Goal: Information Seeking & Learning: Learn about a topic

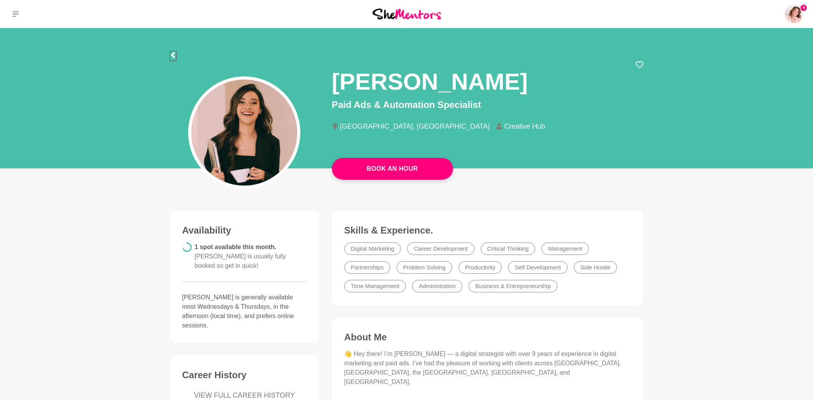
click at [172, 55] on icon at bounding box center [173, 55] width 4 height 6
click at [16, 14] on icon at bounding box center [15, 14] width 6 height 6
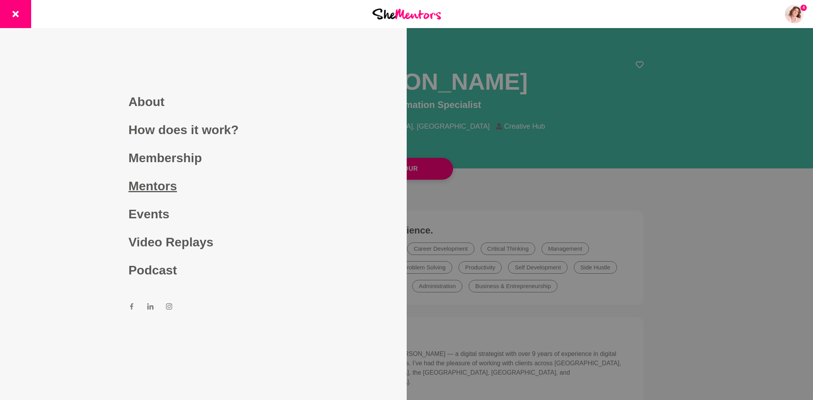
click at [166, 191] on link "Mentors" at bounding box center [204, 186] width 150 height 28
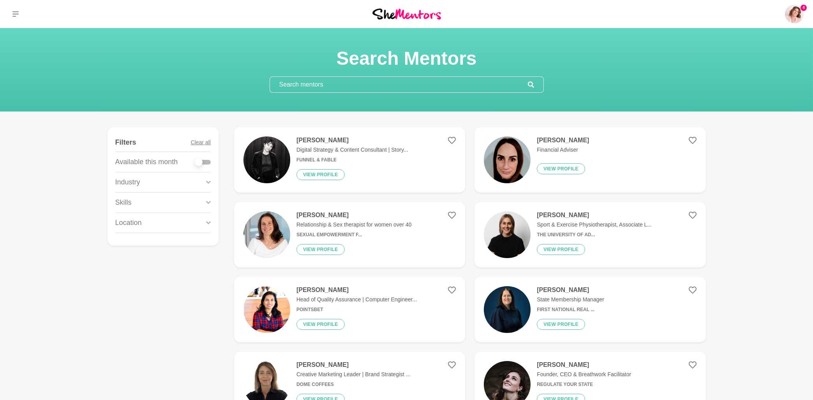
click at [353, 85] on input "text" at bounding box center [399, 85] width 258 height 16
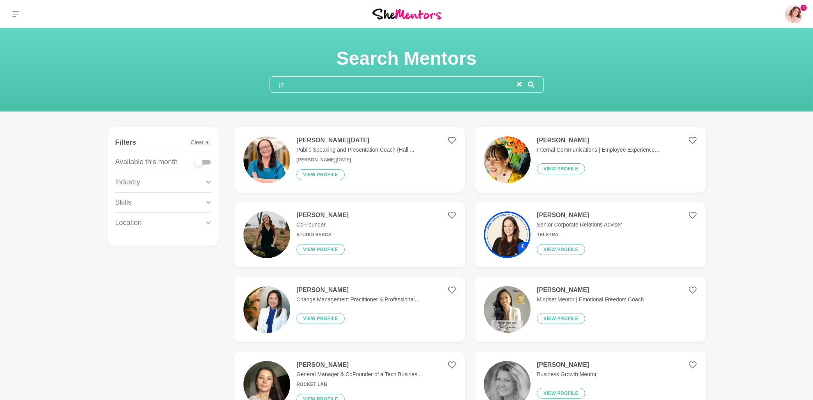
type input "je"
click at [310, 143] on h4 "Jennifer Natale" at bounding box center [356, 140] width 118 height 8
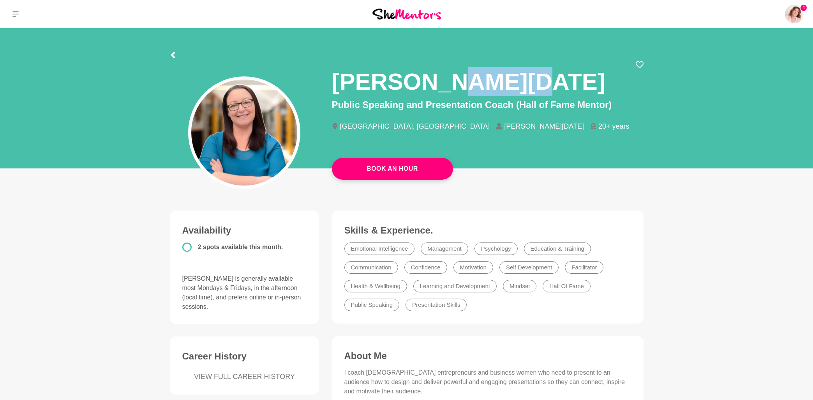
drag, startPoint x: 503, startPoint y: 84, endPoint x: 432, endPoint y: 88, distance: 70.7
click at [432, 88] on div "Jennifer Natale" at bounding box center [488, 79] width 312 height 37
copy h1 "Natale"
click at [14, 15] on icon at bounding box center [15, 14] width 6 height 6
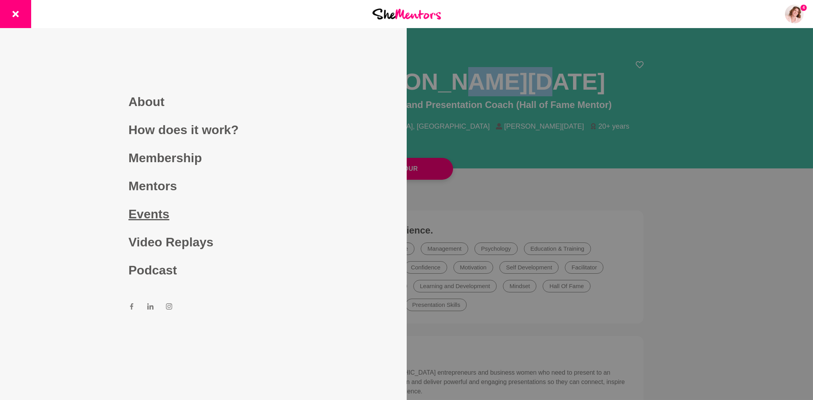
click at [156, 218] on link "Events" at bounding box center [204, 214] width 150 height 28
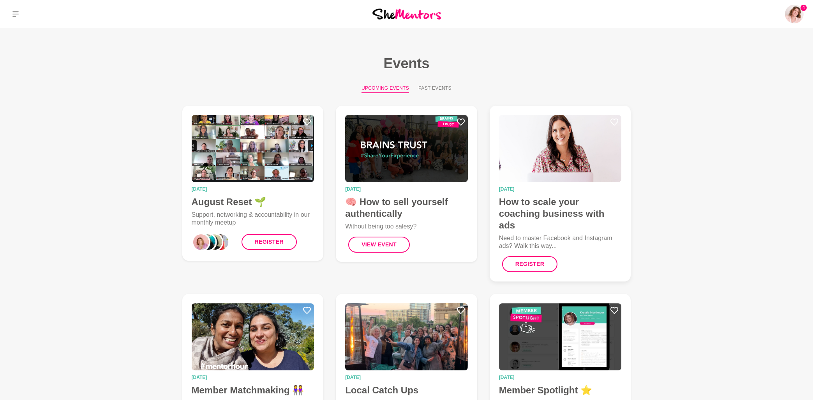
click at [587, 212] on h4 "How to scale your coaching business with ads" at bounding box center [560, 213] width 123 height 35
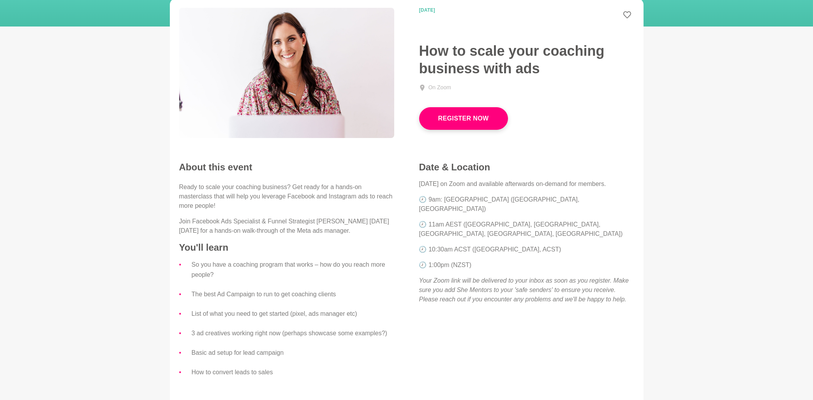
scroll to position [83, 0]
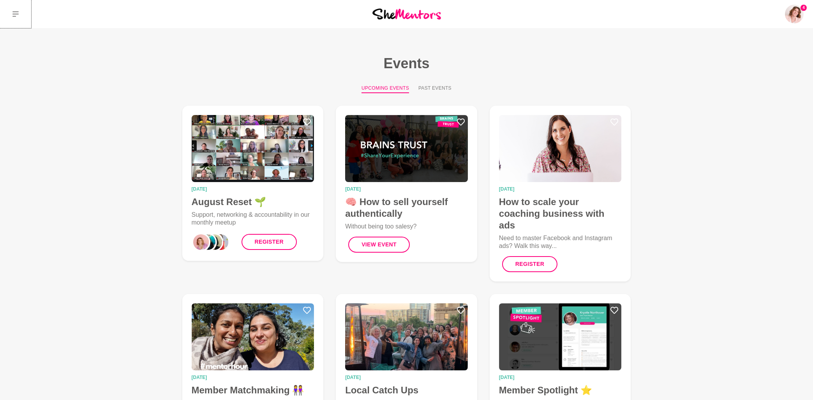
click at [16, 12] on icon at bounding box center [15, 13] width 6 height 5
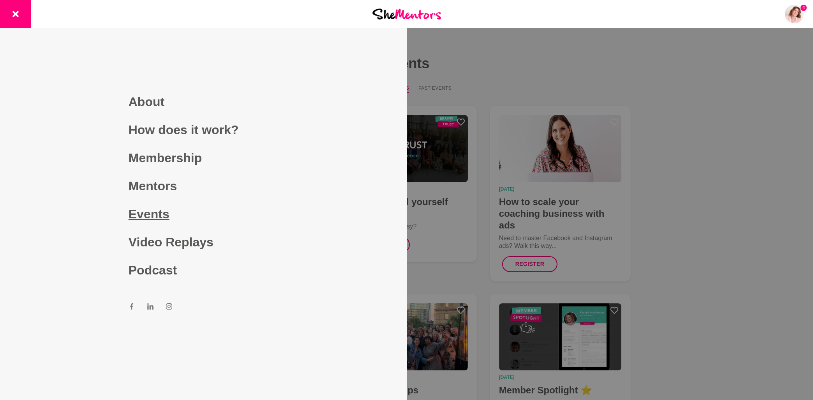
click at [163, 216] on link "Events" at bounding box center [204, 214] width 150 height 28
click at [154, 217] on link "Events" at bounding box center [204, 214] width 150 height 28
click at [739, 222] on div at bounding box center [406, 200] width 813 height 400
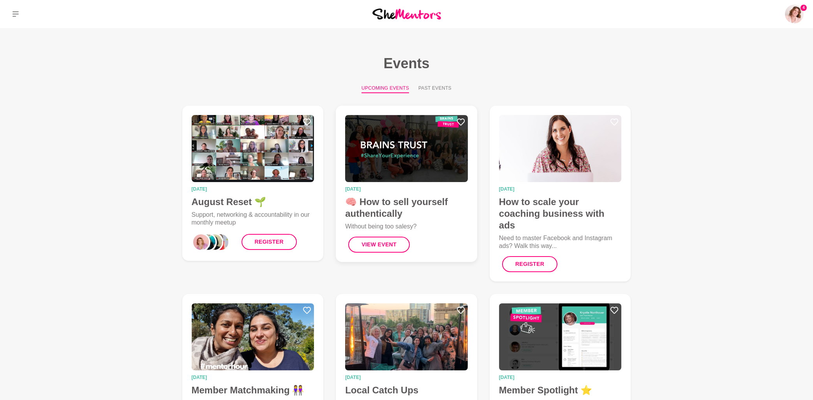
click at [430, 200] on h4 "🧠 How to sell yourself authentically" at bounding box center [406, 207] width 123 height 23
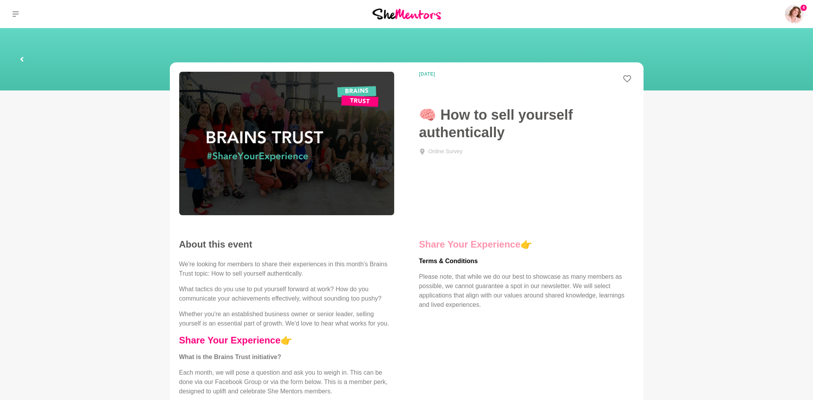
click at [488, 245] on link "Share Your Experience" at bounding box center [470, 244] width 102 height 11
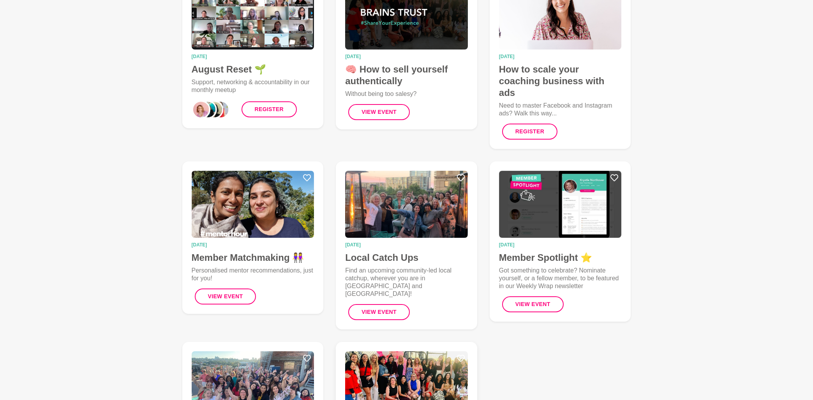
scroll to position [125, 0]
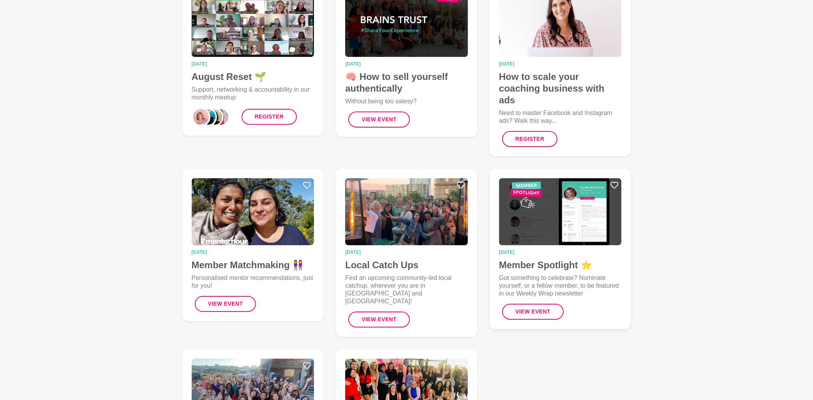
click at [573, 214] on img at bounding box center [560, 211] width 123 height 67
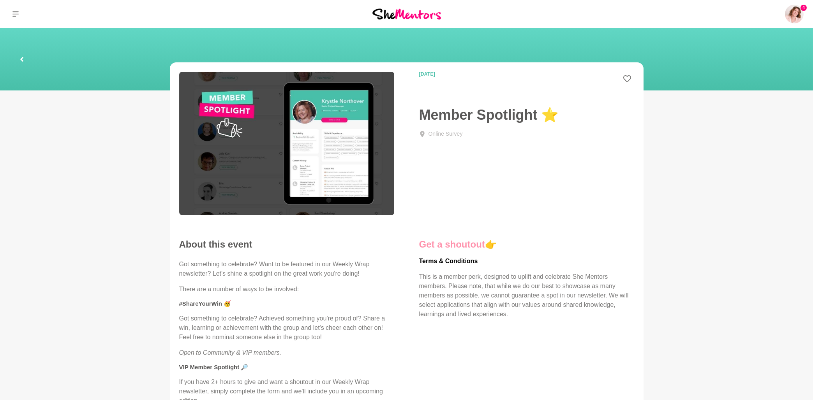
click at [461, 243] on link "Get a shoutout" at bounding box center [452, 244] width 66 height 11
click at [460, 244] on link "Get a shoutout" at bounding box center [452, 244] width 66 height 11
